Goal: Entertainment & Leisure: Consume media (video, audio)

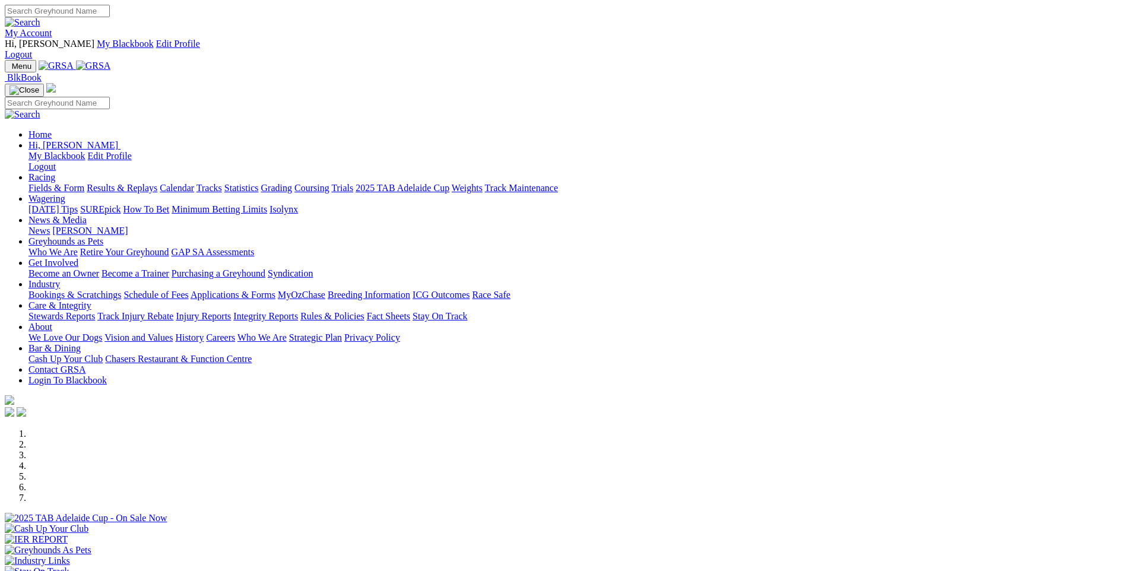
scroll to position [1068, 0]
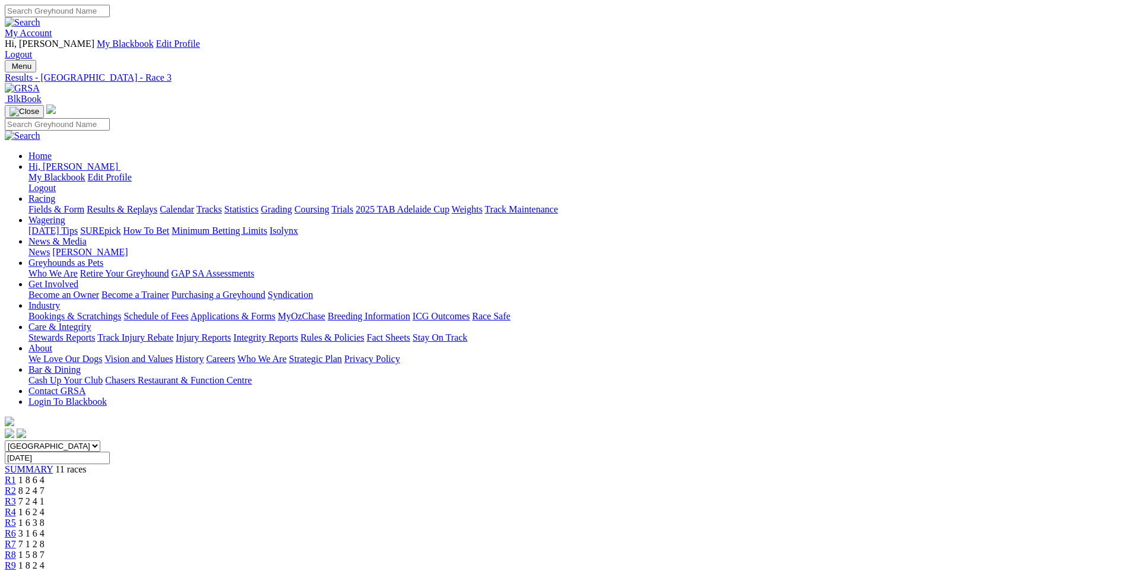
click at [16, 550] on span "R8" at bounding box center [10, 555] width 11 height 10
